Goal: Find specific page/section: Find specific page/section

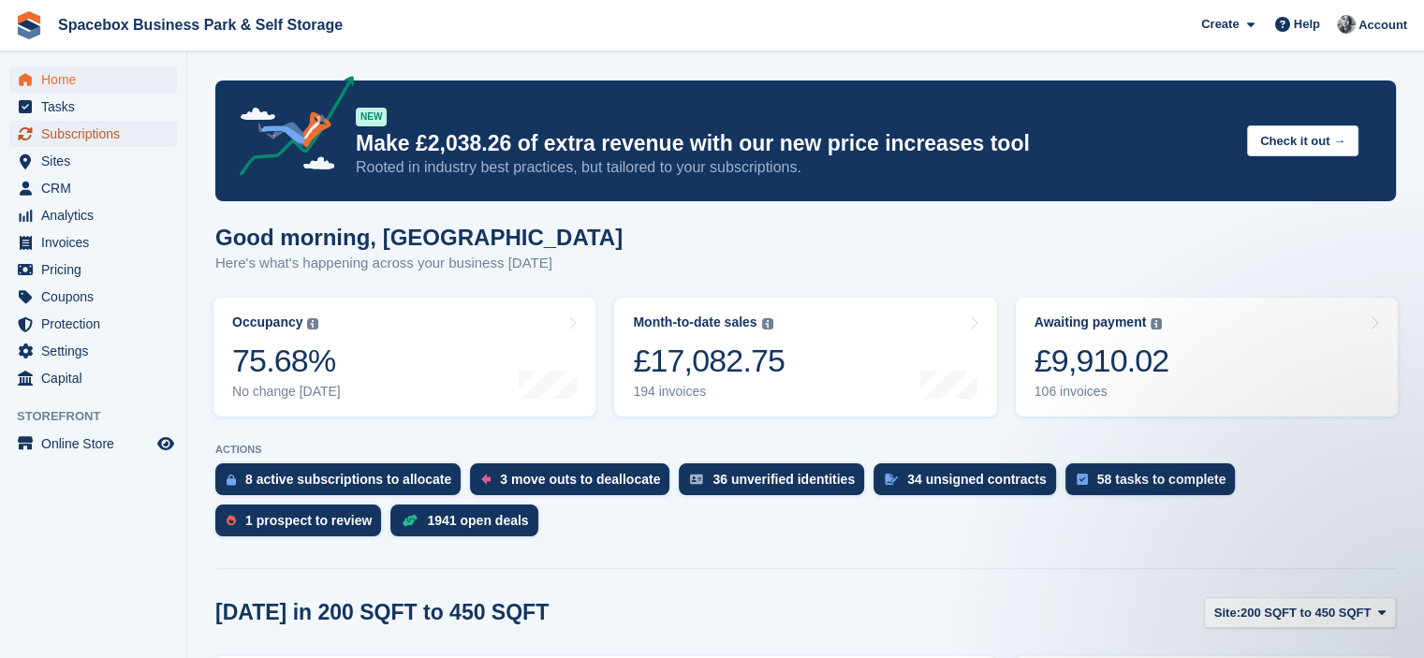
click at [113, 134] on span "Subscriptions" at bounding box center [97, 134] width 112 height 26
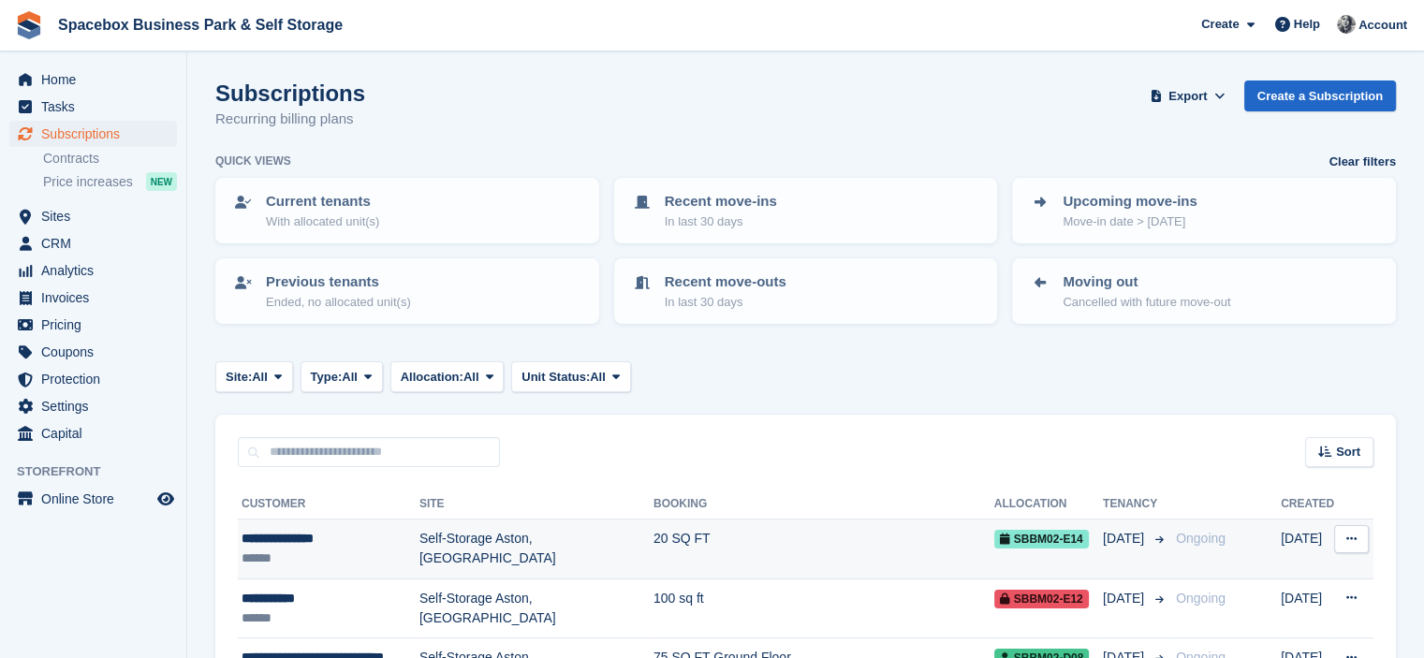
drag, startPoint x: 0, startPoint y: 0, endPoint x: 753, endPoint y: 540, distance: 926.5
click at [753, 540] on td "20 SQ FT" at bounding box center [824, 550] width 341 height 60
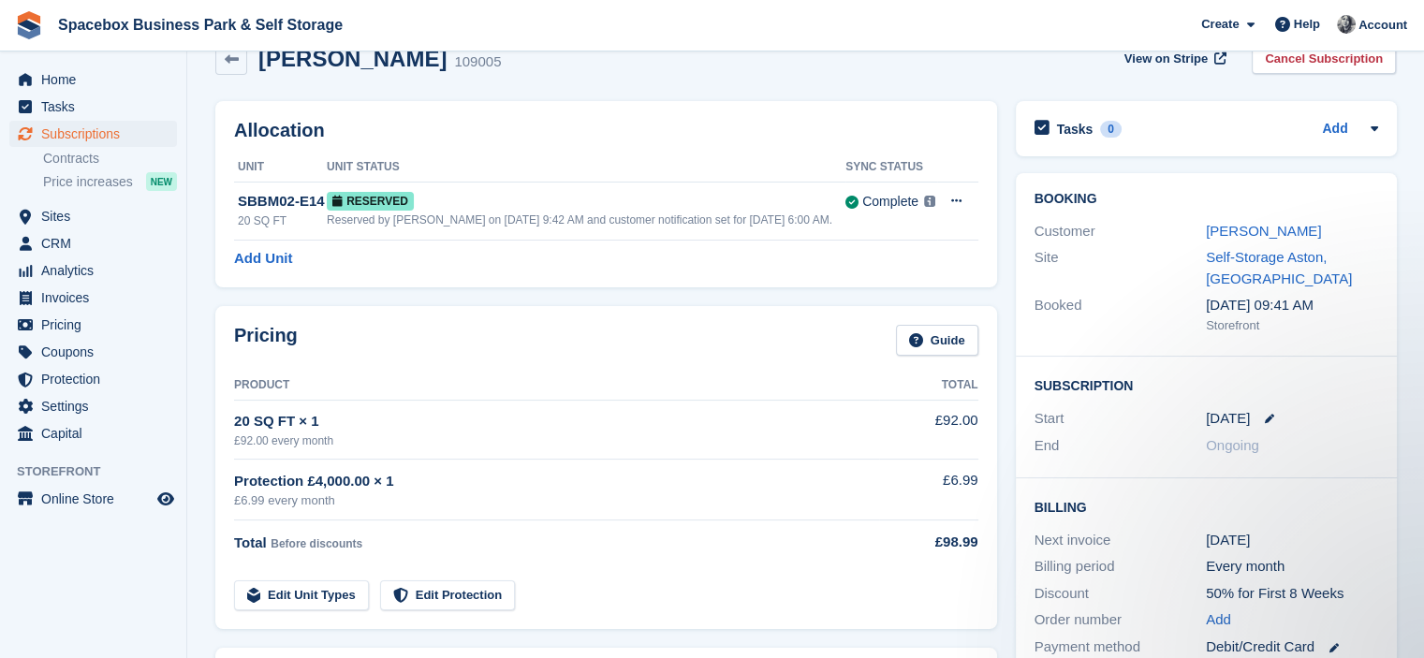
click at [500, 321] on div "Pricing Guide Product Total 20 SQ FT × 1 £92.00 every month £92.00 Protection £…" at bounding box center [606, 467] width 782 height 323
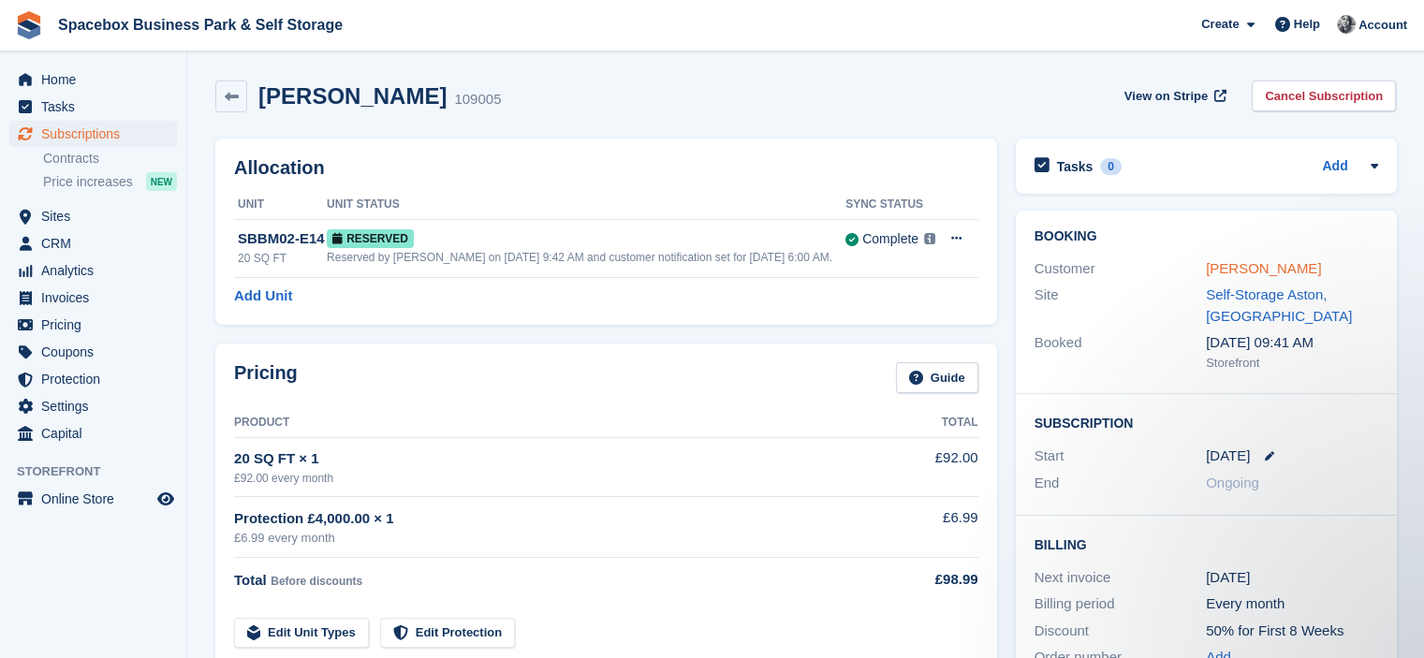
click at [1258, 269] on link "Oguine Jennifer" at bounding box center [1263, 268] width 115 height 16
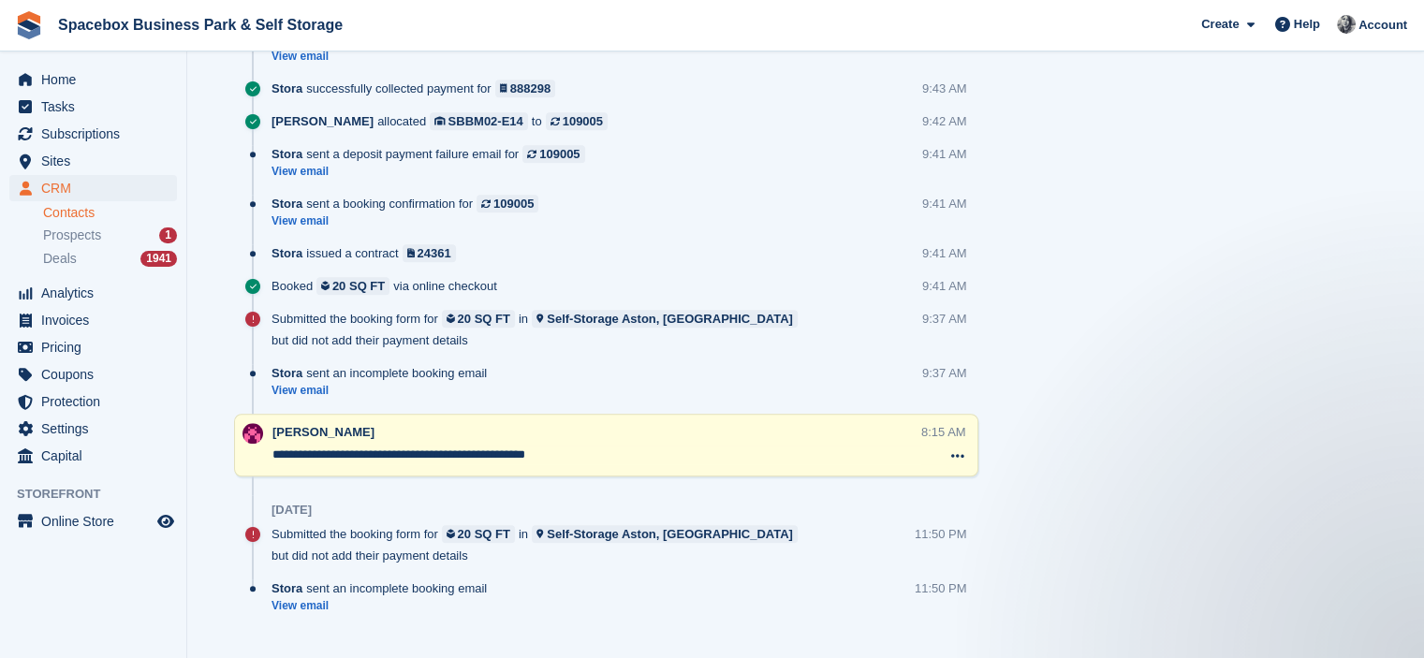
scroll to position [1314, 0]
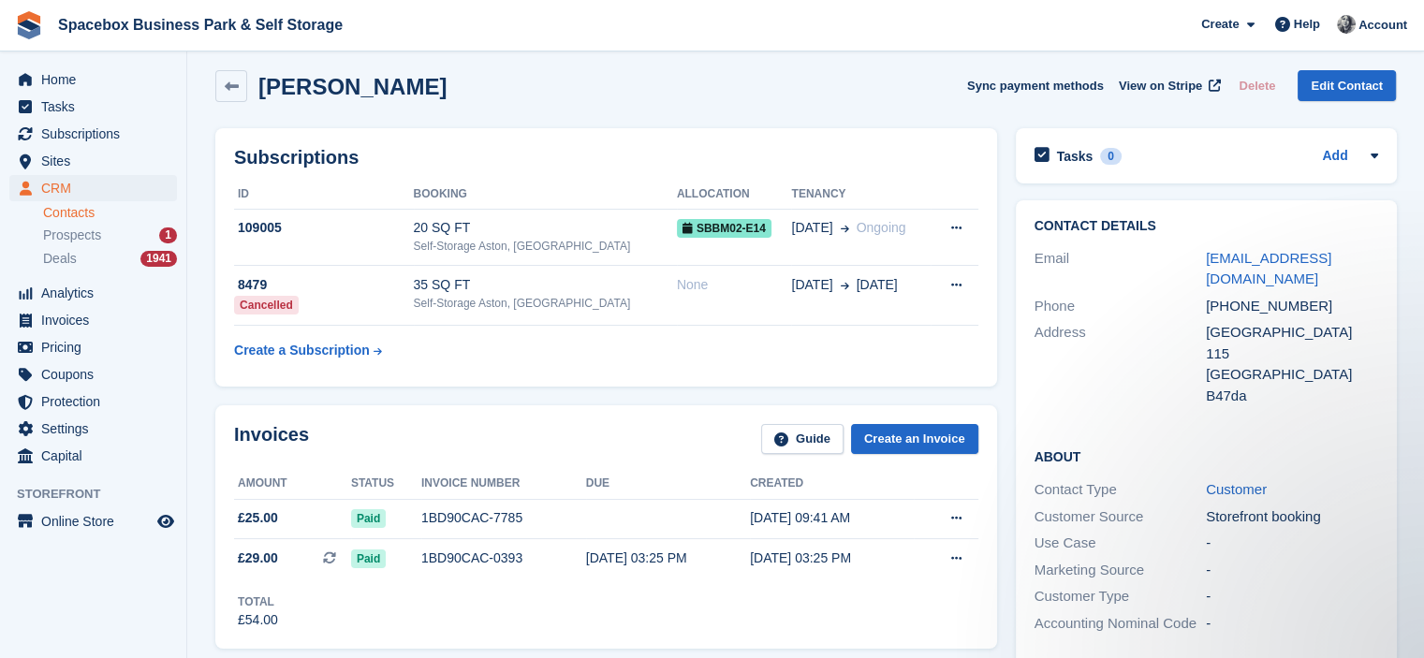
scroll to position [0, 0]
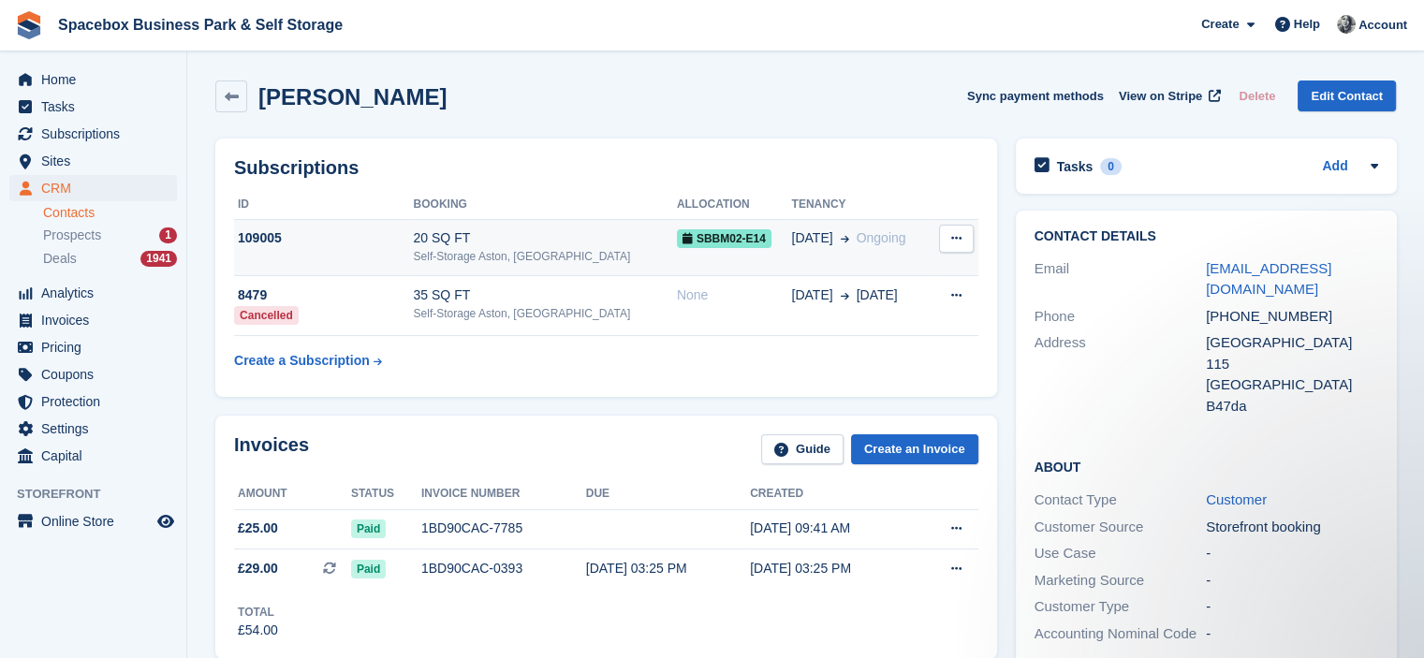
click at [432, 255] on div "Self-Storage Aston, [GEOGRAPHIC_DATA]" at bounding box center [545, 256] width 263 height 17
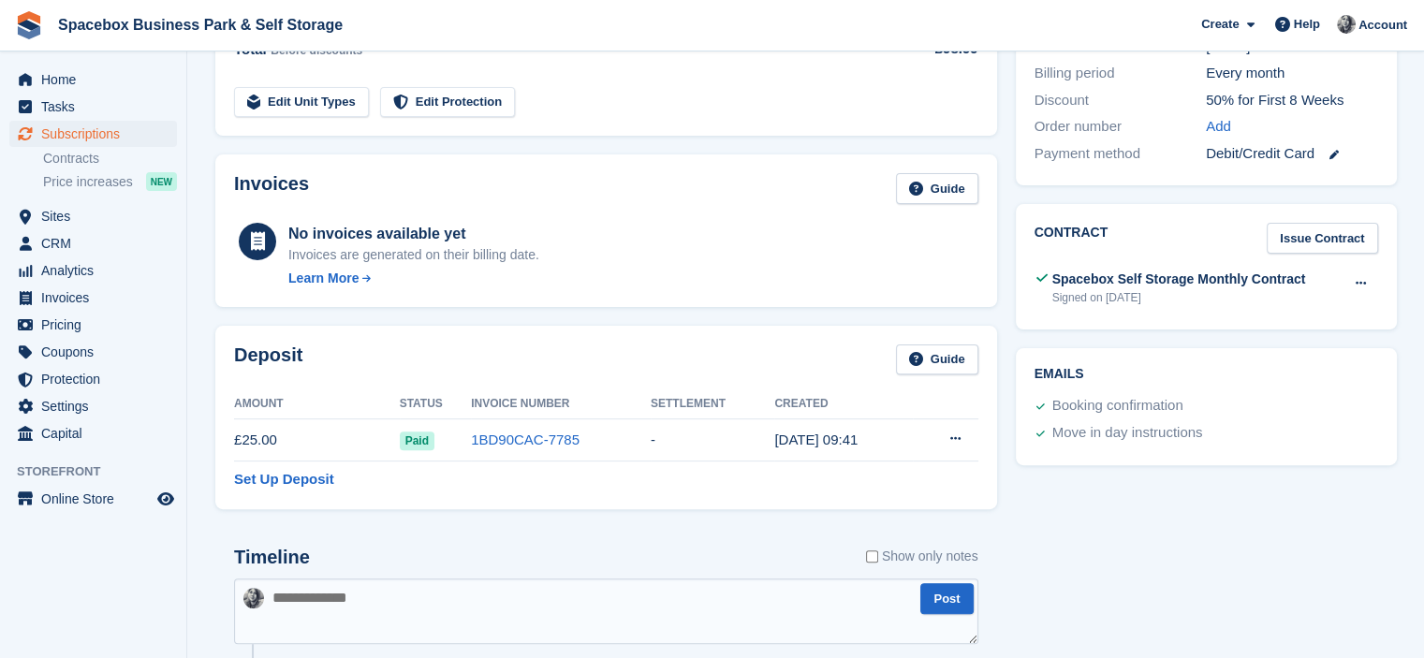
scroll to position [1054, 0]
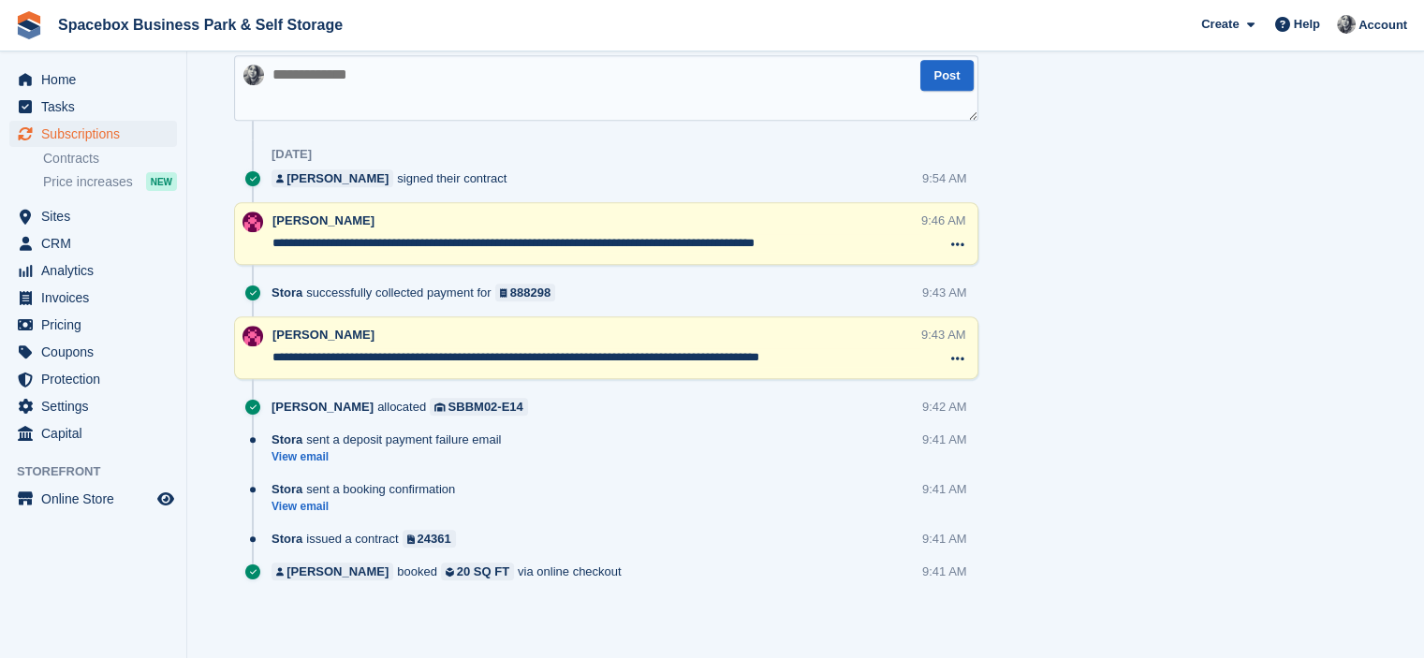
click at [353, 96] on textarea at bounding box center [606, 88] width 744 height 66
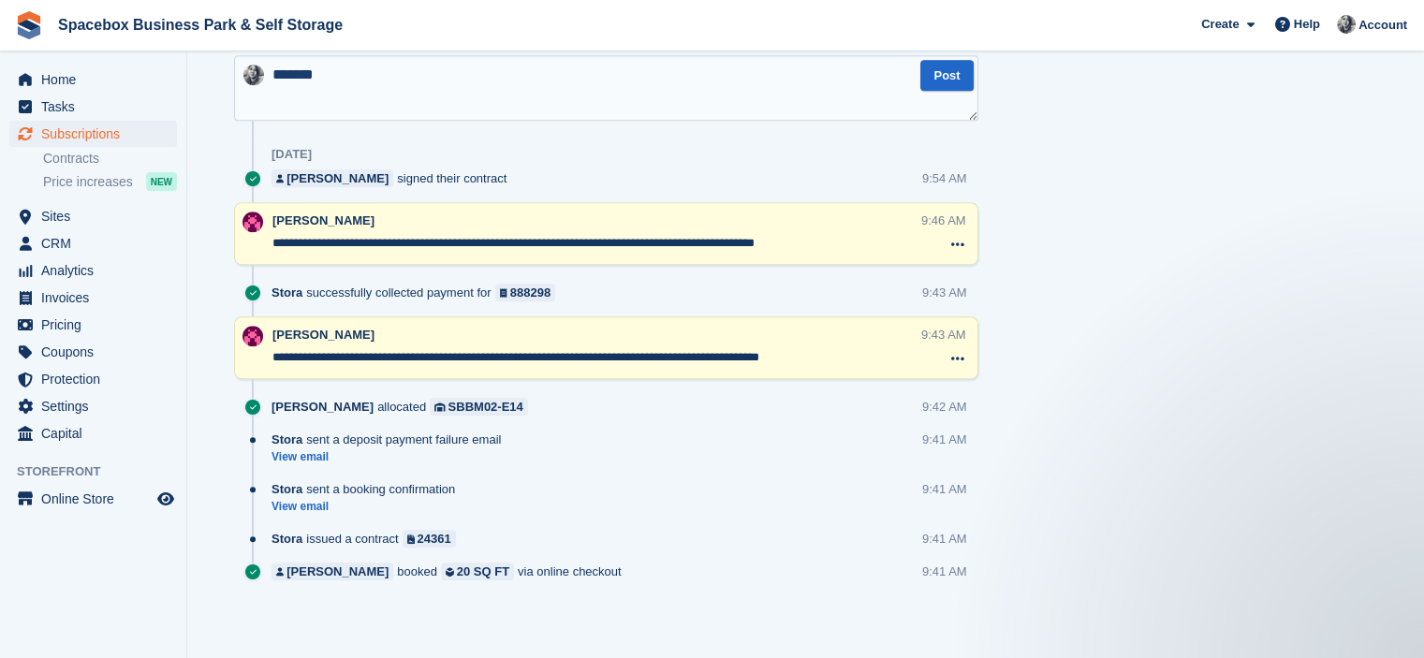
scroll to position [0, 0]
type textarea "**********"
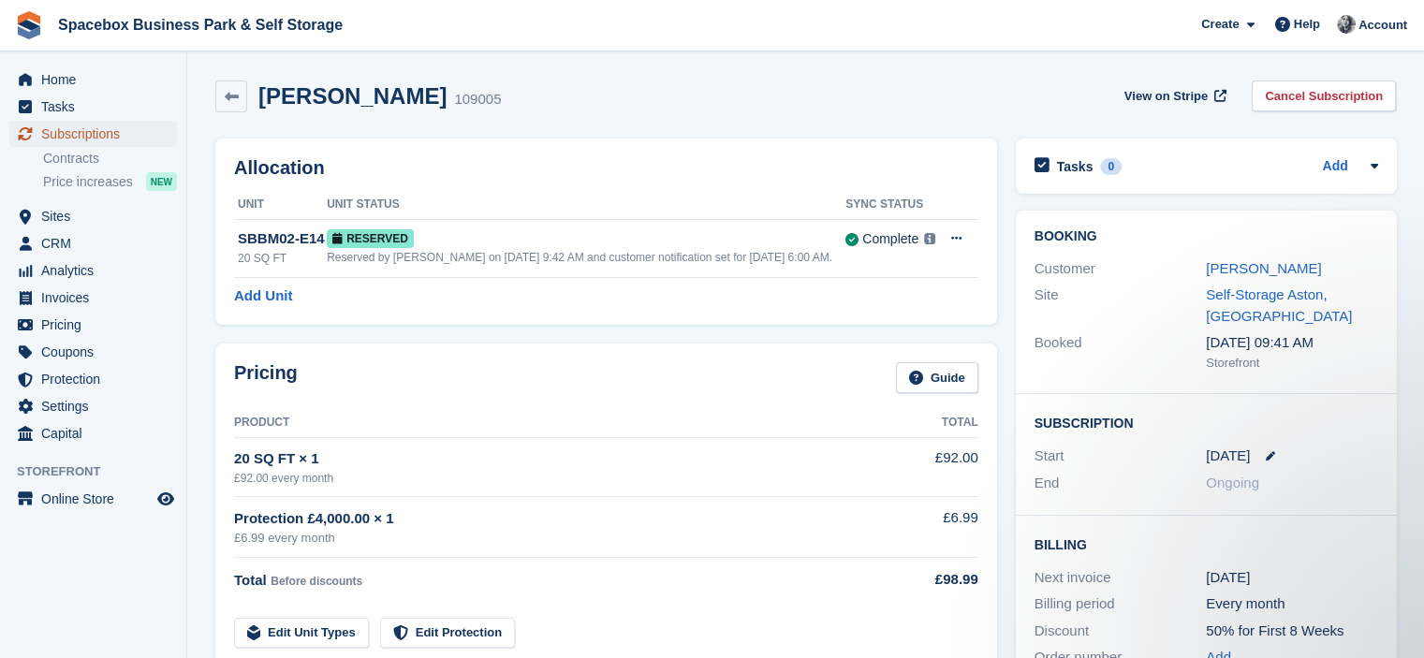
click at [91, 138] on span "Subscriptions" at bounding box center [97, 134] width 112 height 26
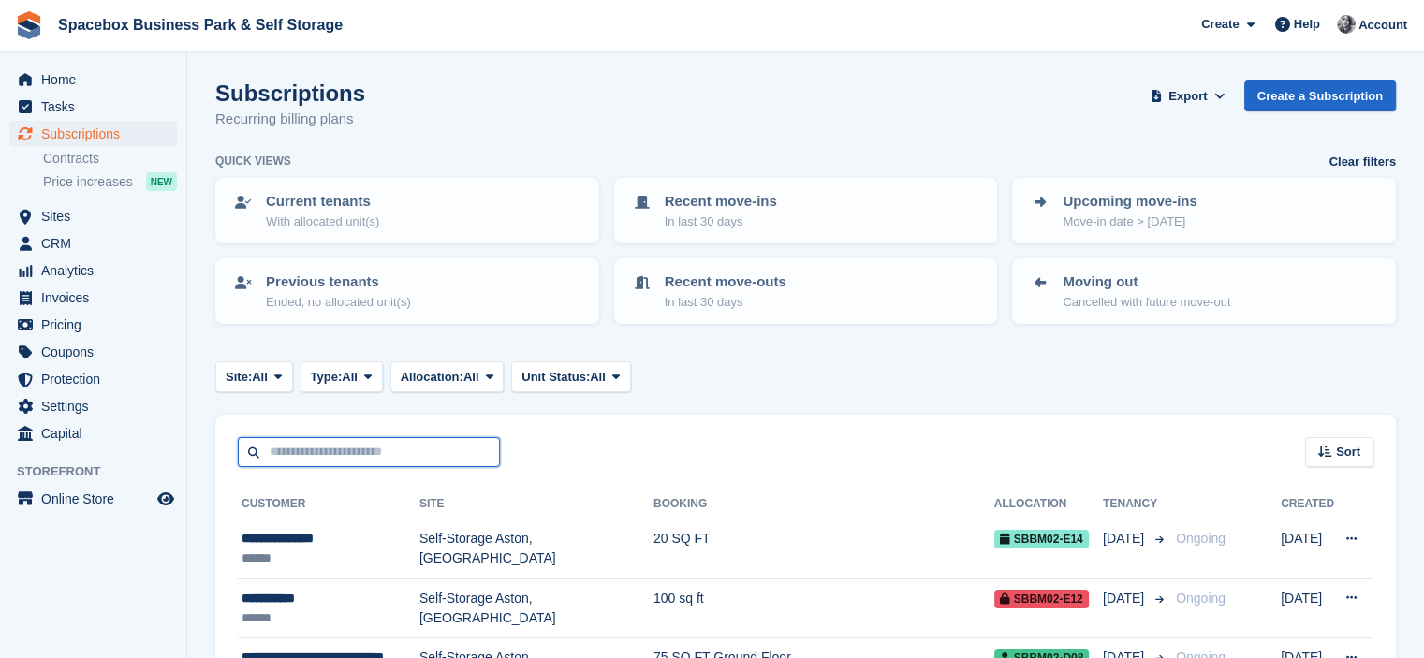
click at [391, 451] on input "text" at bounding box center [369, 452] width 262 height 31
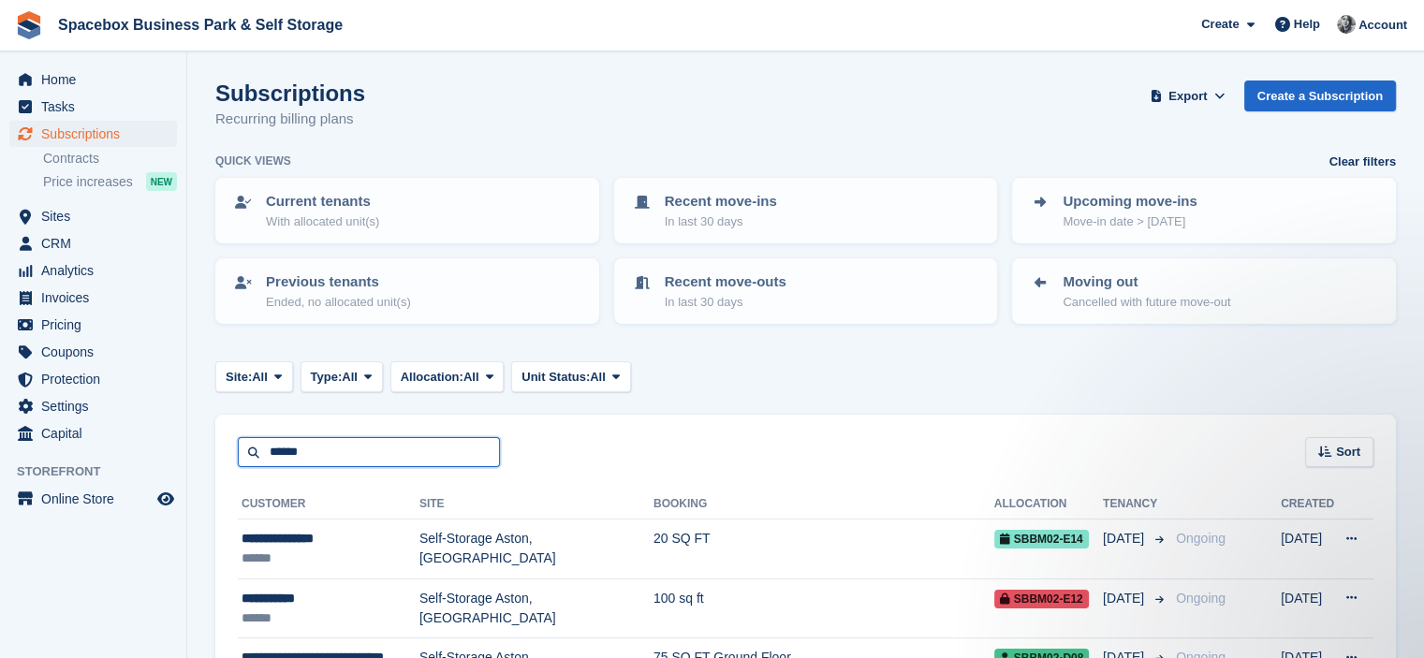
type input "******"
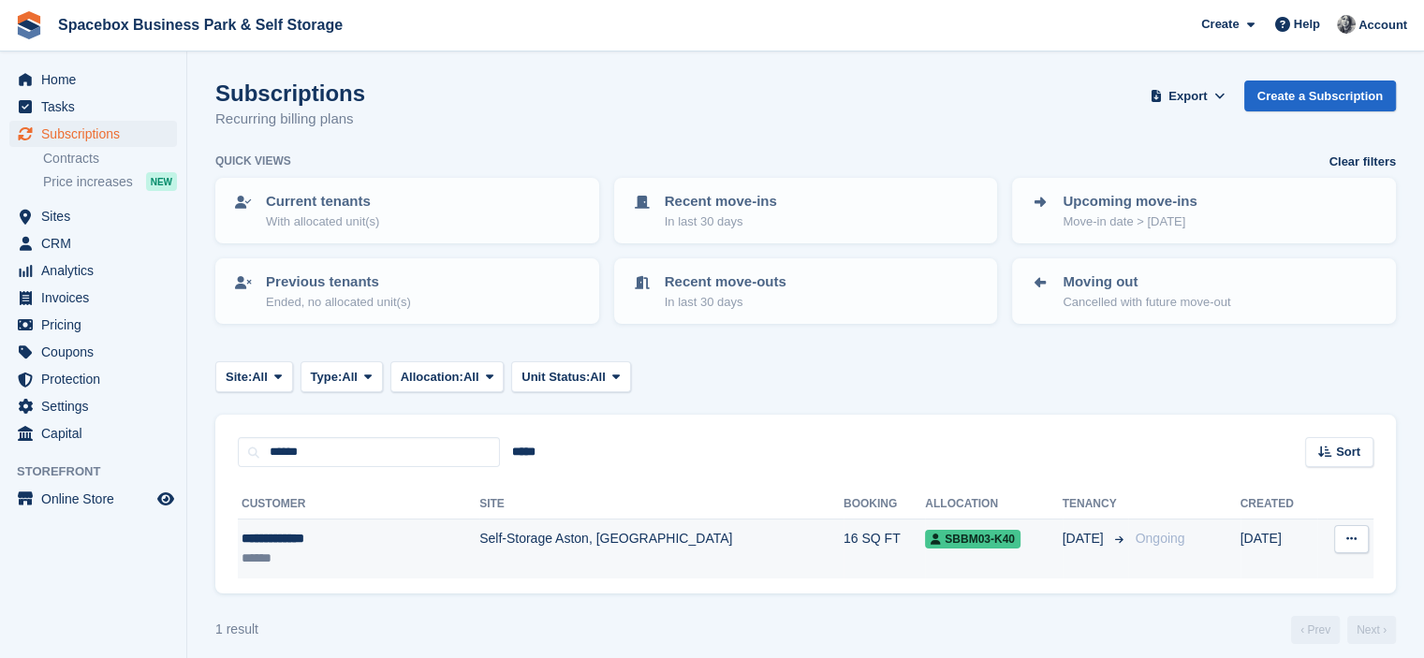
click at [559, 547] on td "Self-Storage Aston, [GEOGRAPHIC_DATA]" at bounding box center [661, 549] width 364 height 59
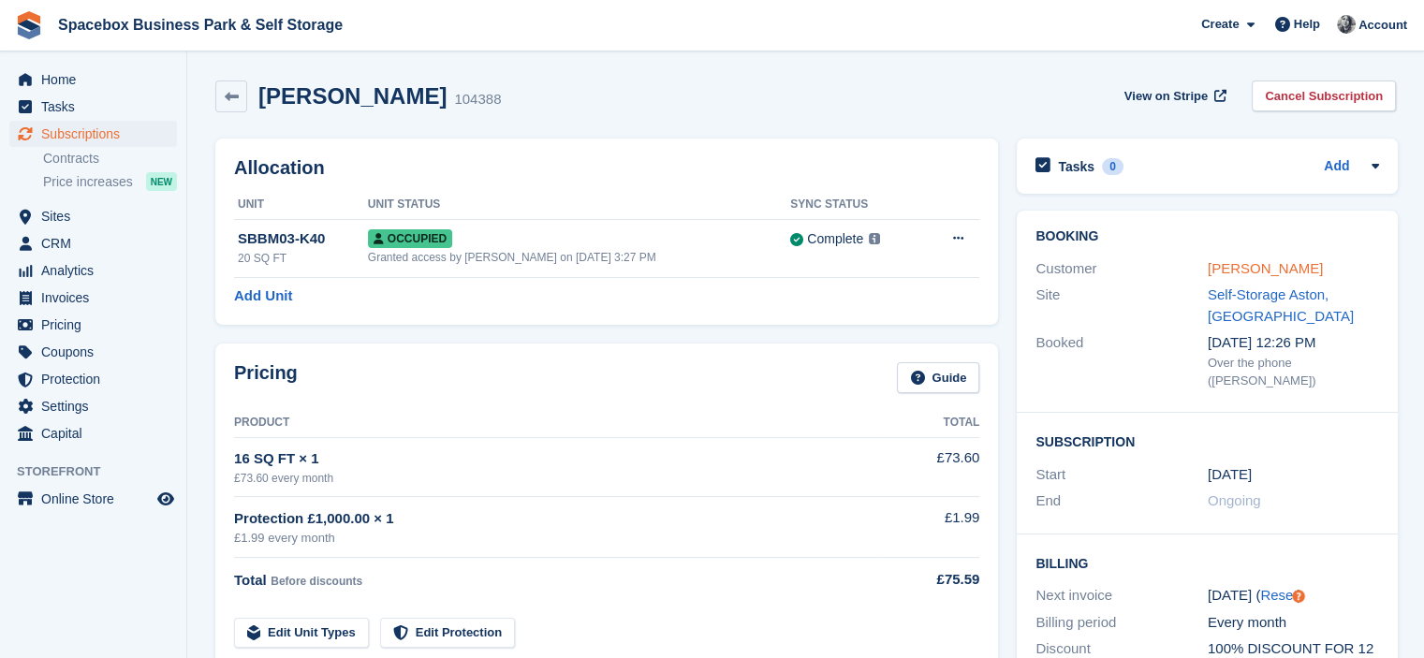
click at [1217, 270] on link "[PERSON_NAME]" at bounding box center [1265, 268] width 115 height 16
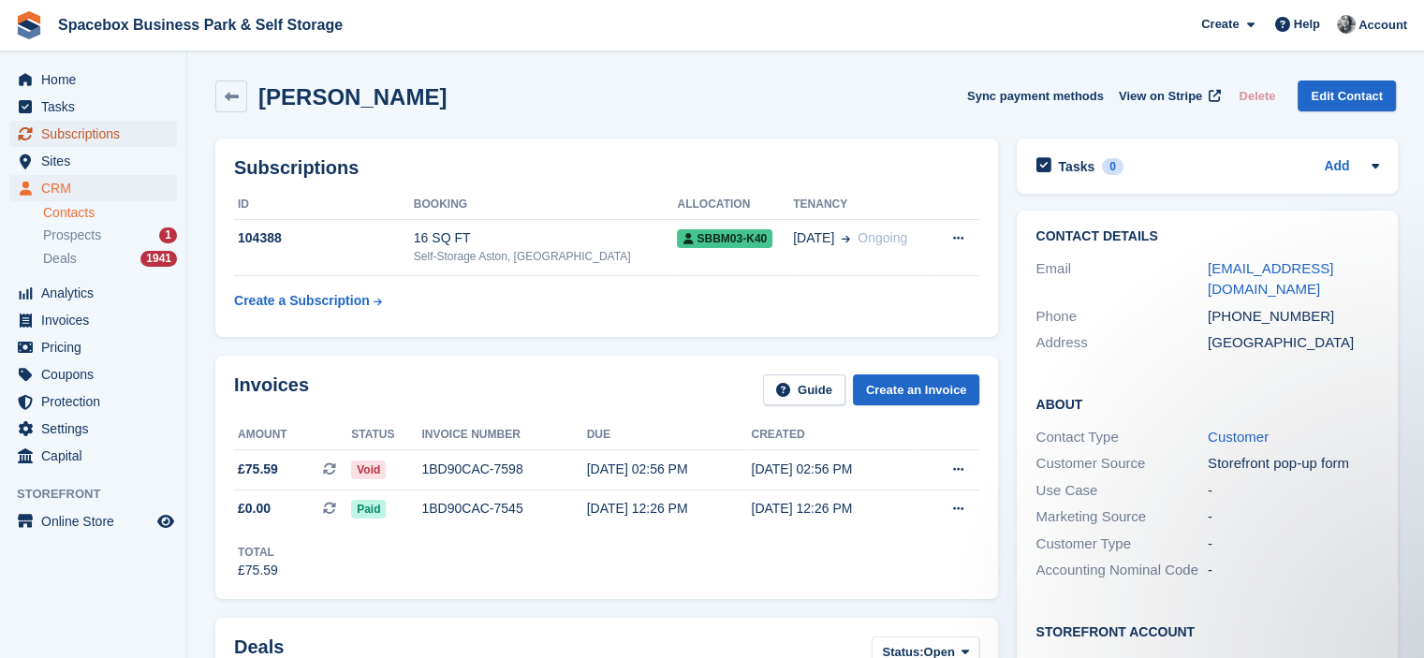
click at [109, 125] on span "Subscriptions" at bounding box center [97, 134] width 112 height 26
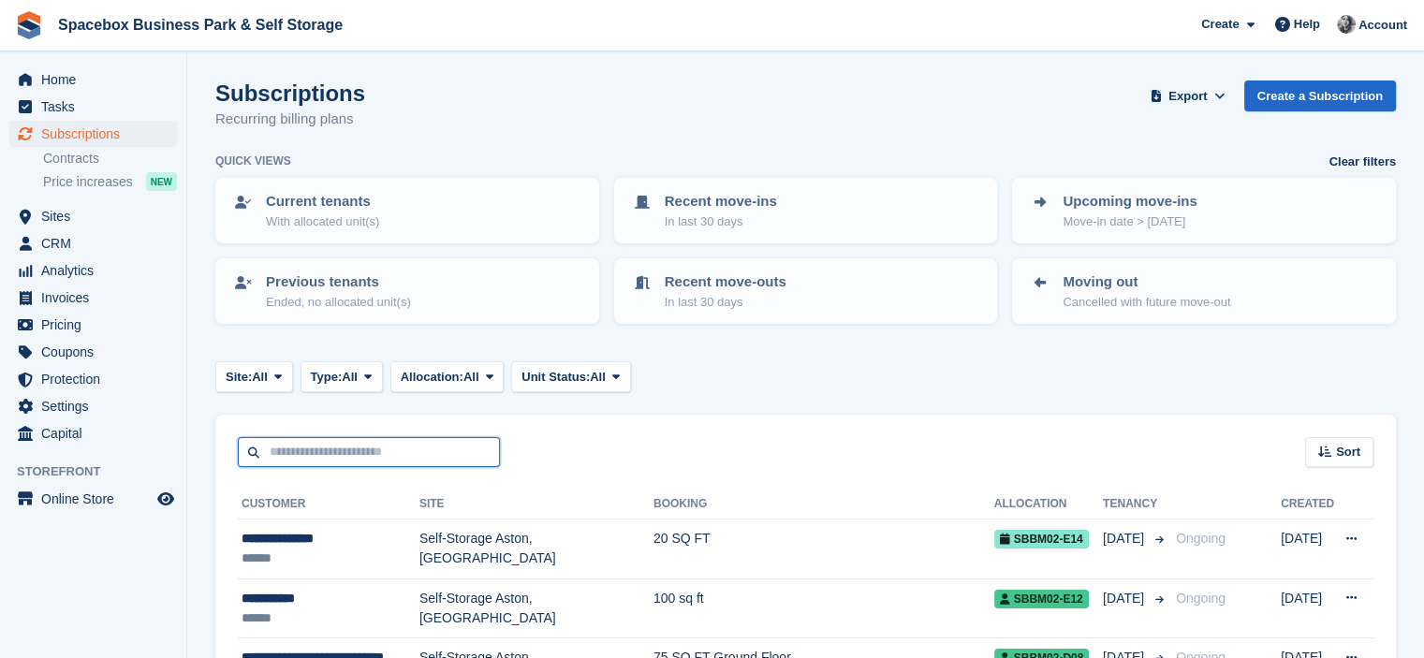
click at [360, 438] on input "text" at bounding box center [369, 452] width 262 height 31
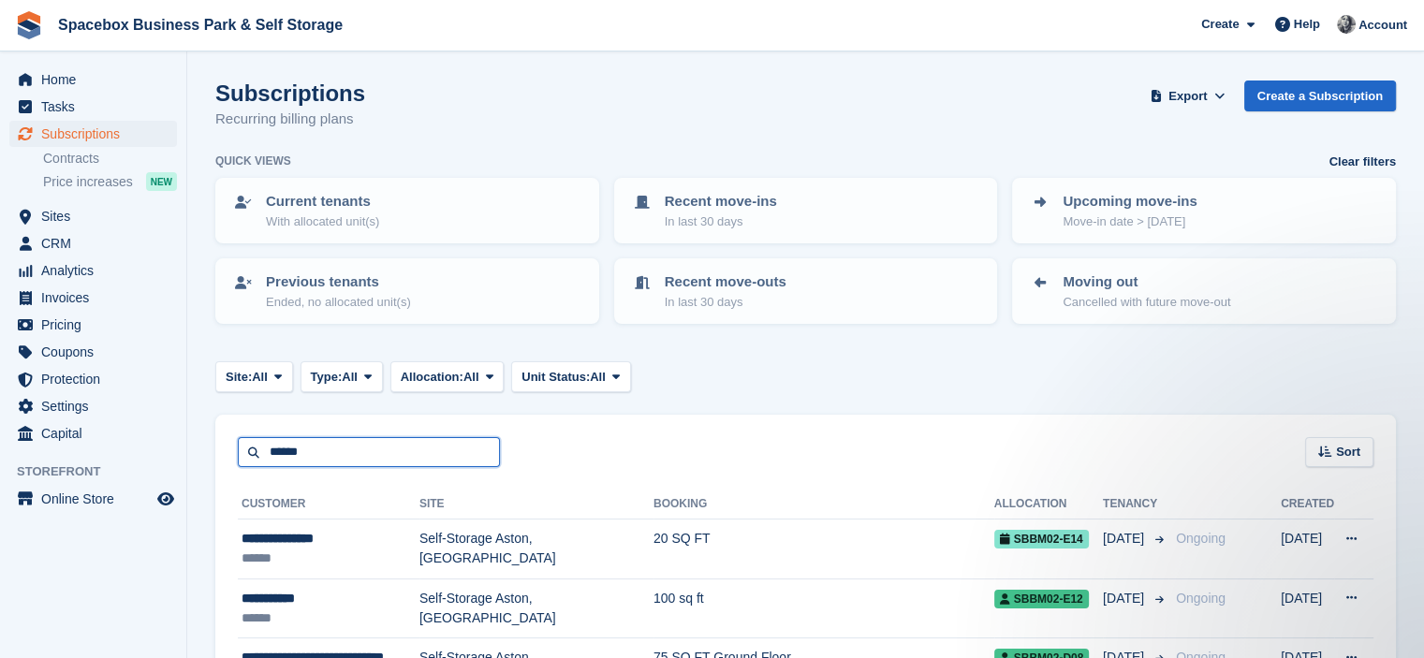
type input "******"
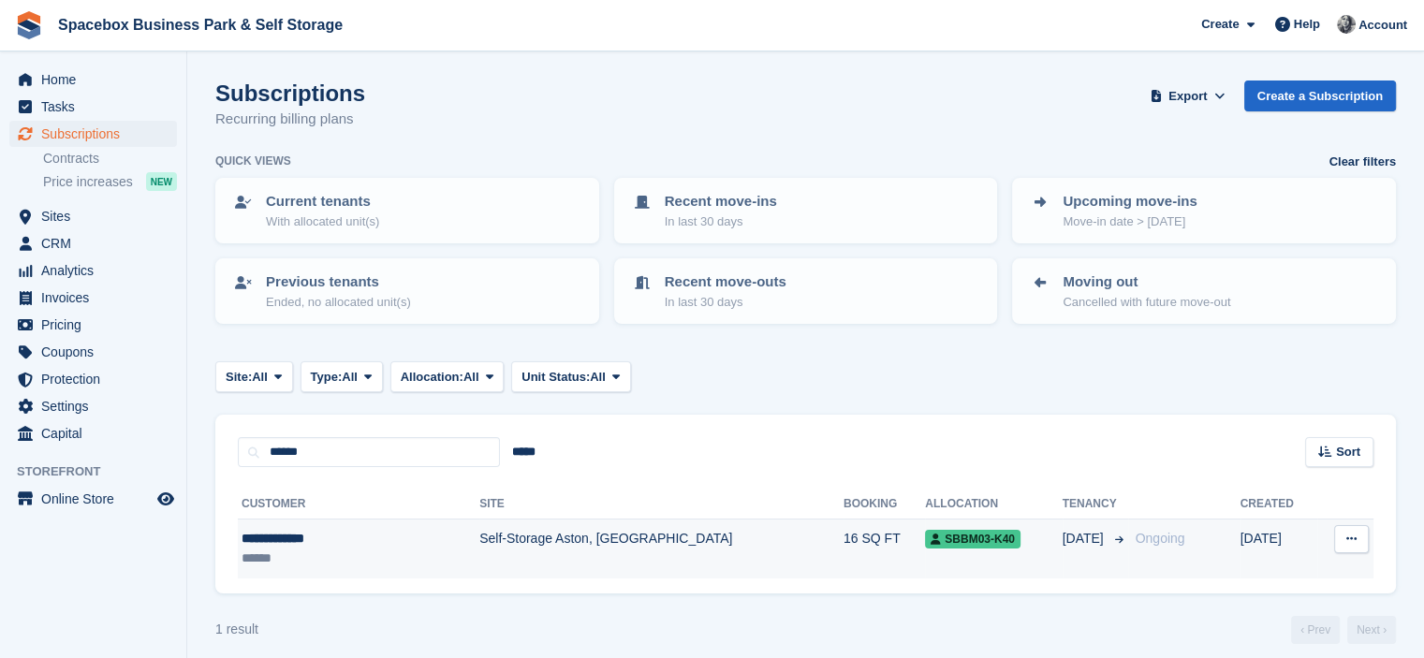
click at [479, 534] on td "Self-Storage Aston, [GEOGRAPHIC_DATA]" at bounding box center [661, 549] width 364 height 59
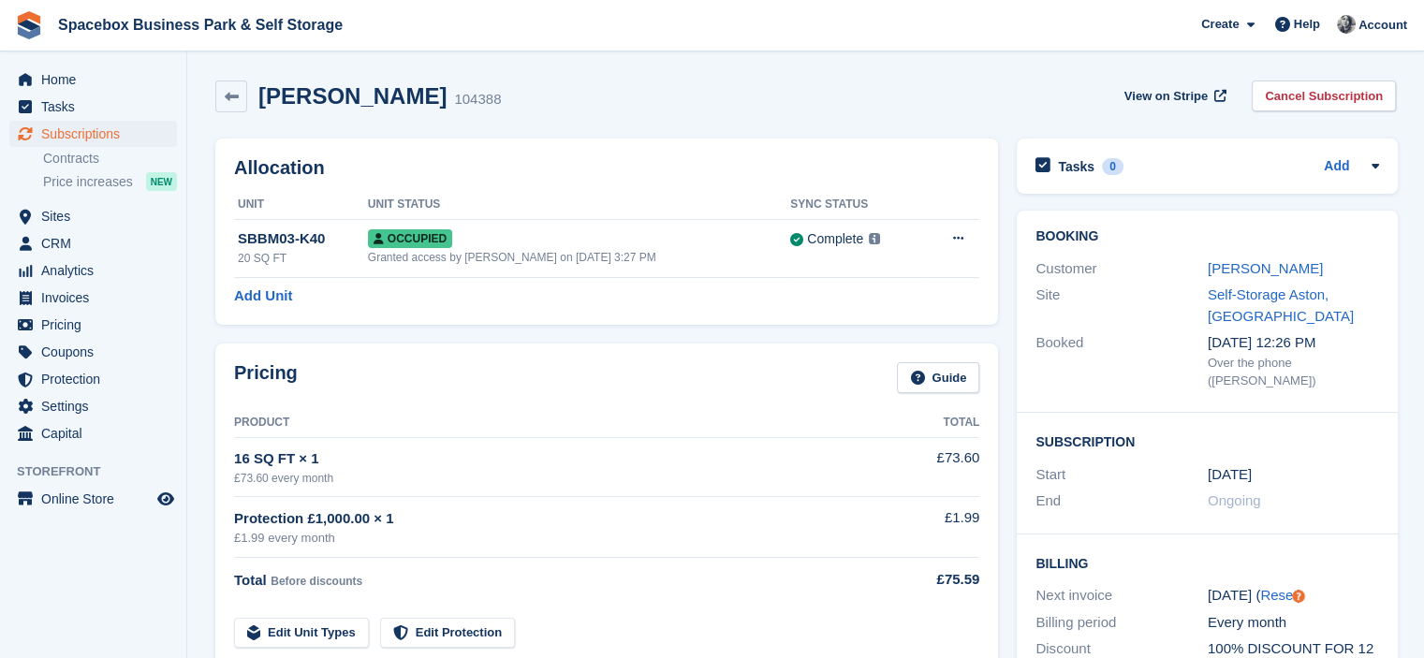
click at [510, 168] on h2 "Allocation" at bounding box center [606, 168] width 745 height 22
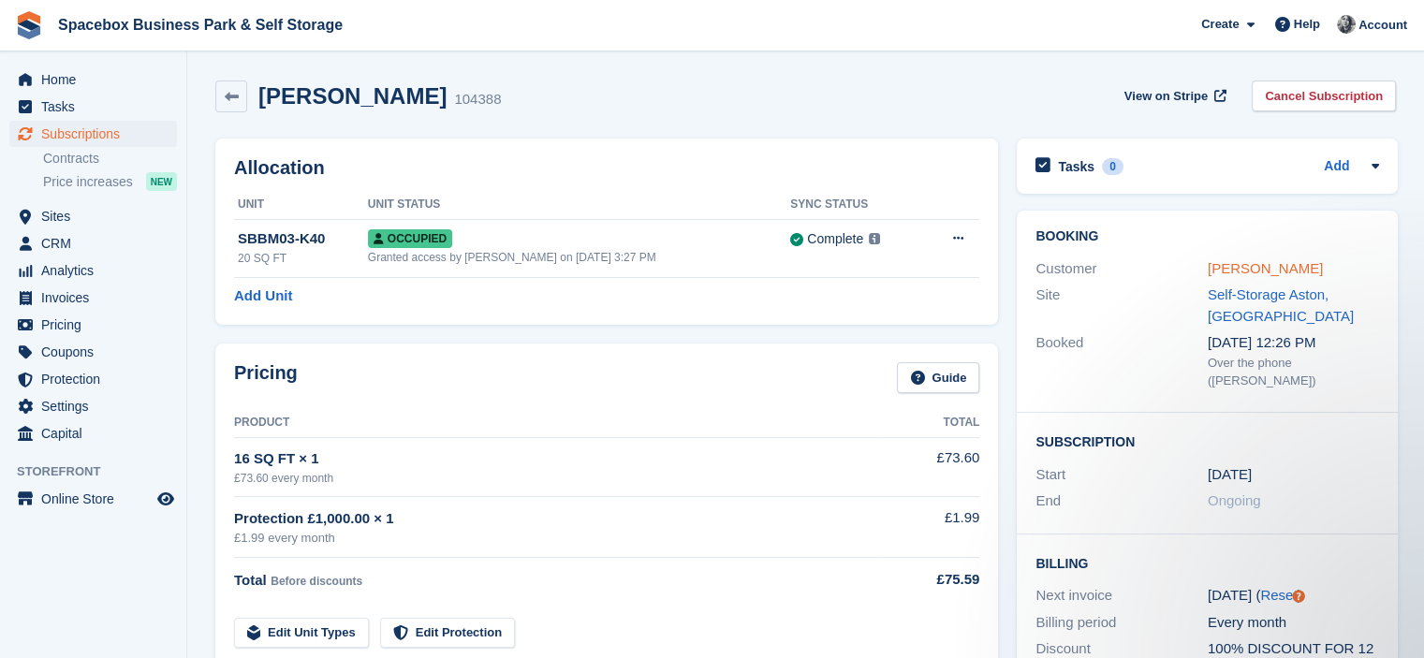
click at [1255, 271] on link "[PERSON_NAME]" at bounding box center [1265, 268] width 115 height 16
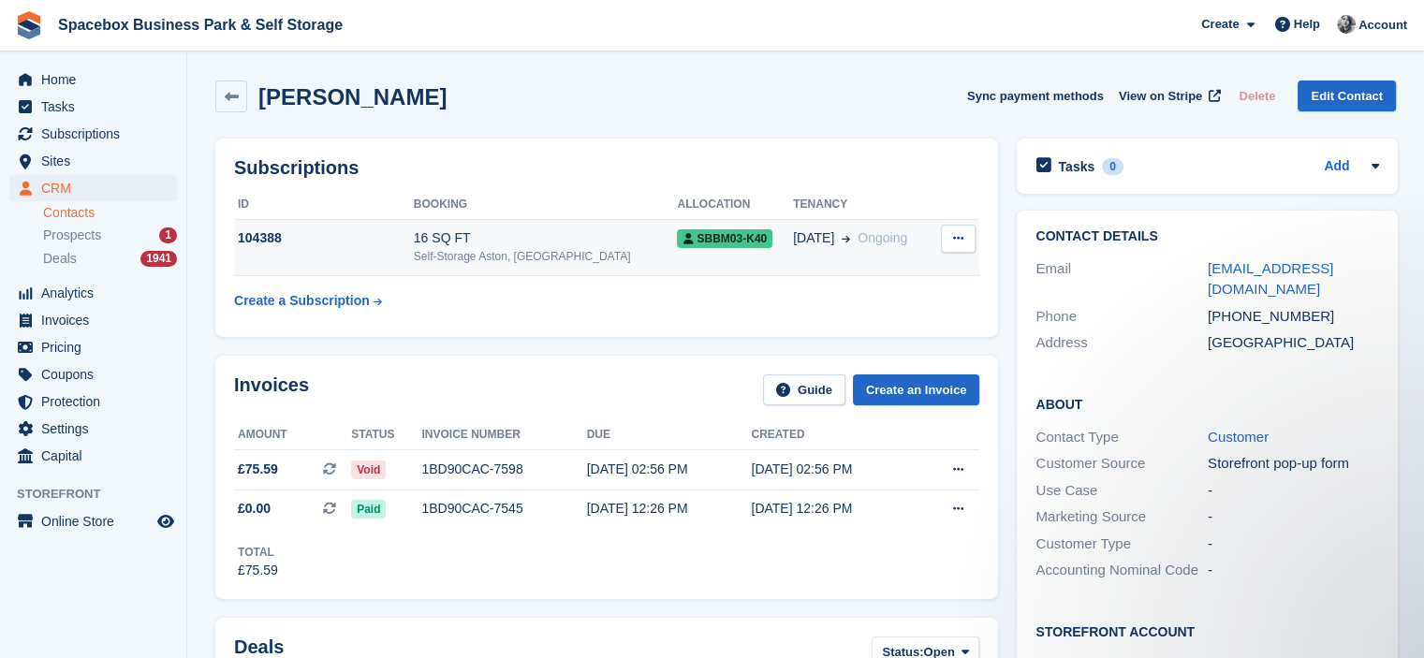
click at [762, 256] on td "SBBM03-K40" at bounding box center [735, 247] width 116 height 57
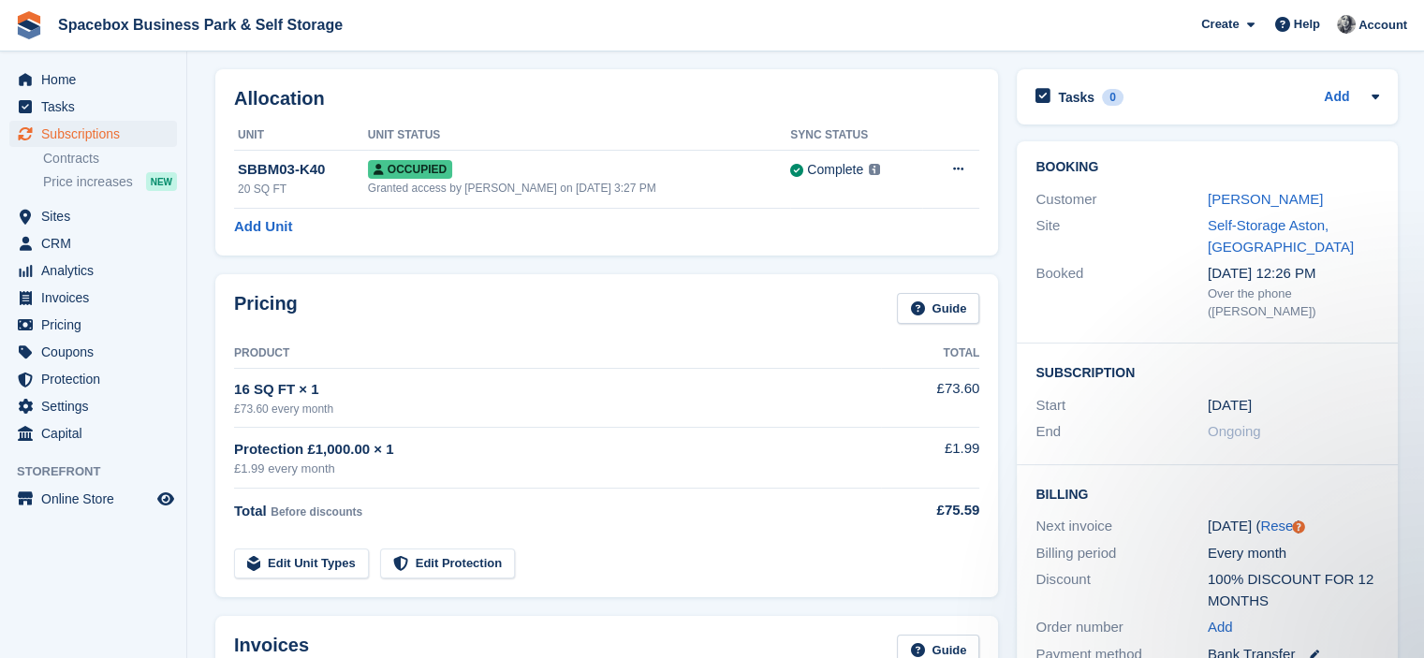
scroll to position [44, 0]
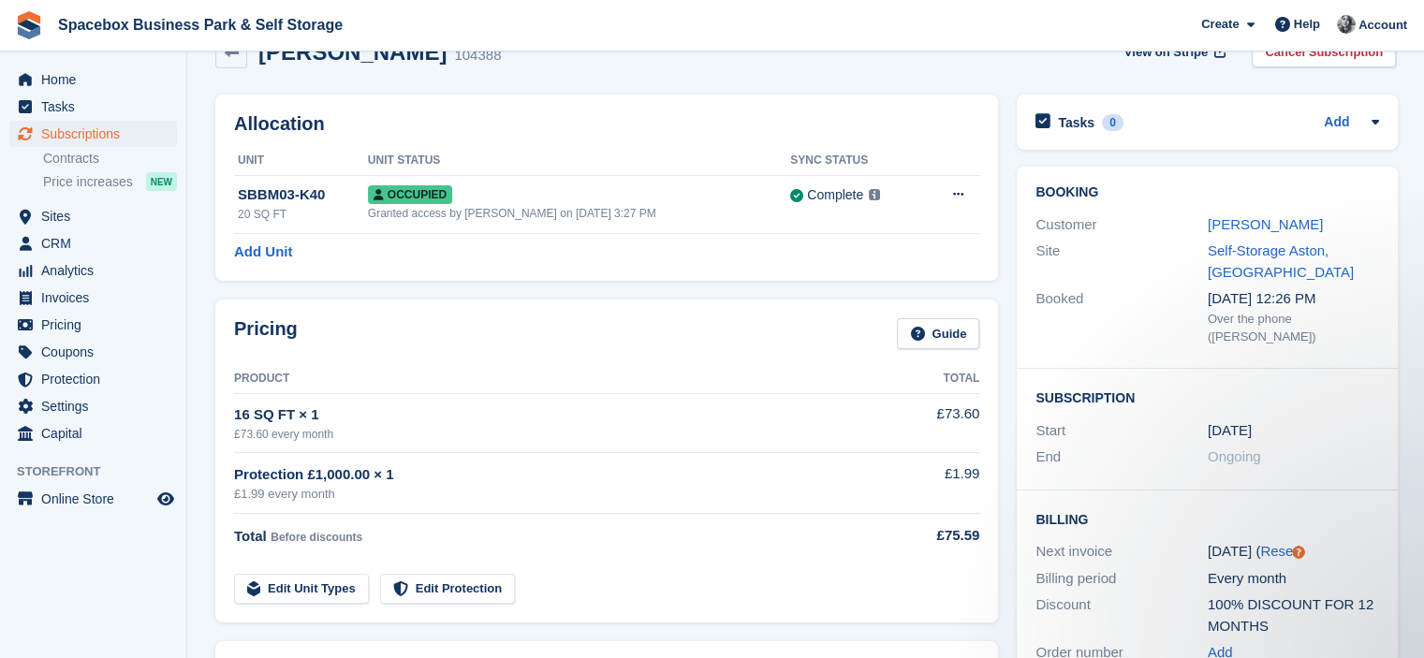
click at [649, 64] on div "[PERSON_NAME] 104388 View on Stripe Cancel Subscription" at bounding box center [805, 53] width 1181 height 32
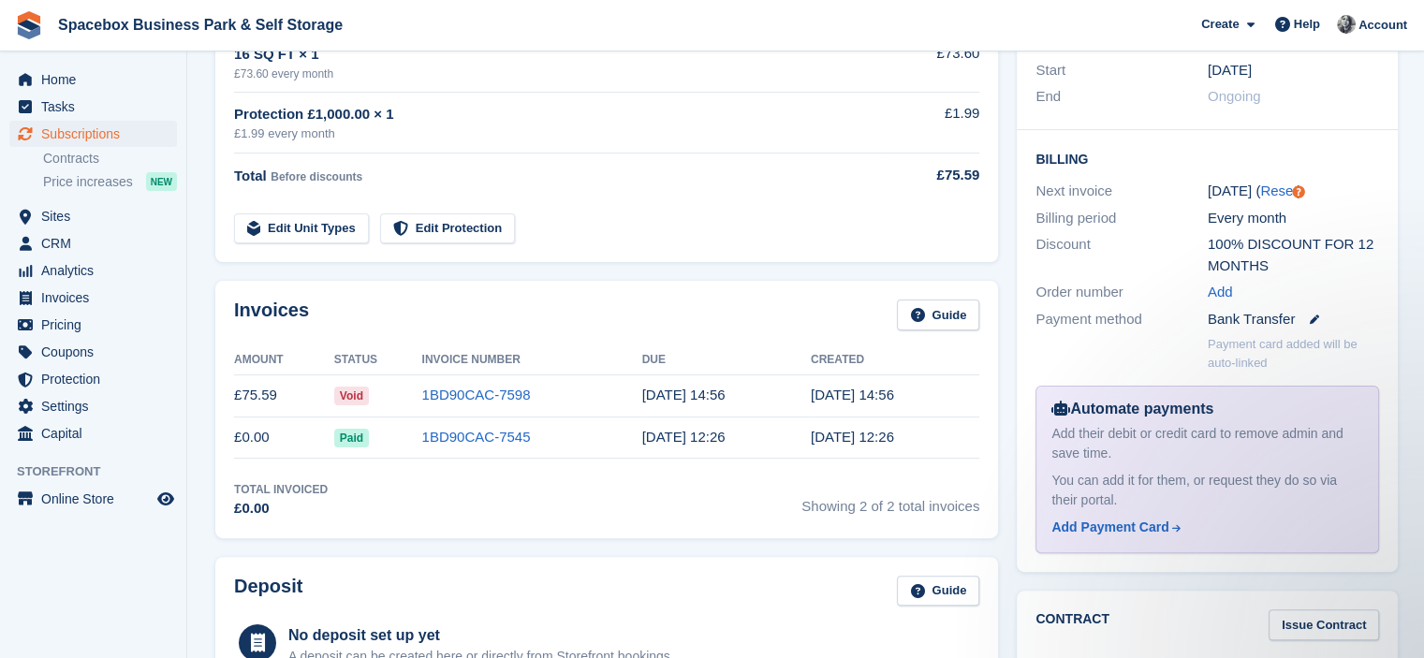
scroll to position [0, 0]
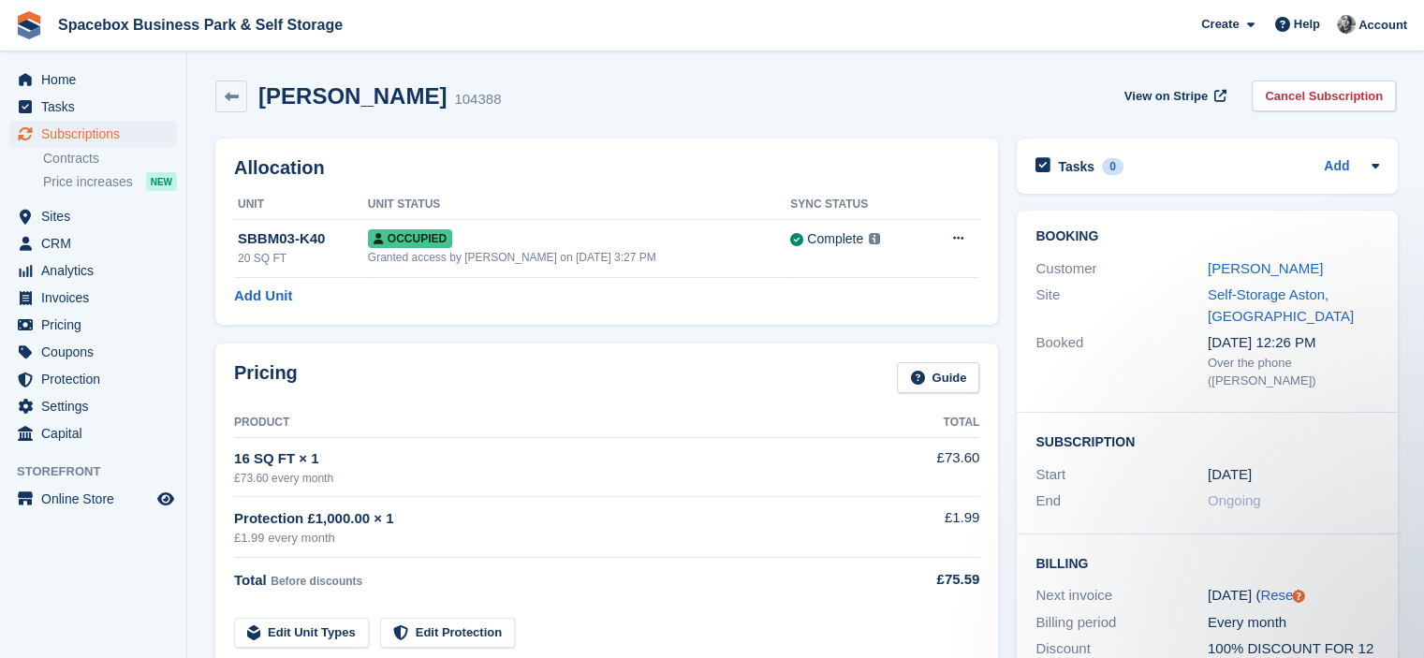
click at [646, 112] on div "[PERSON_NAME] 104388 View on Stripe Cancel Subscription" at bounding box center [805, 100] width 1199 height 58
